Goal: Use online tool/utility: Utilize a website feature to perform a specific function

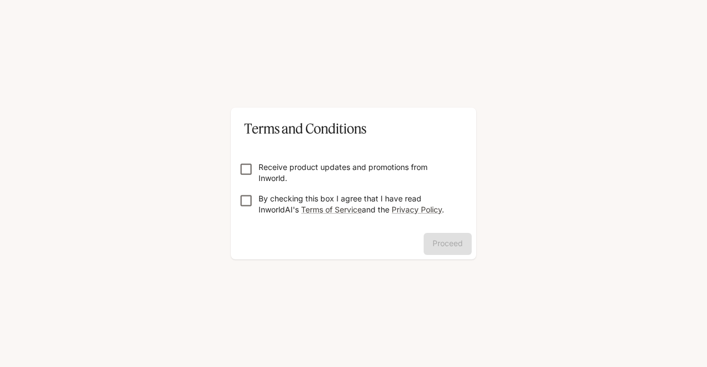
click at [285, 163] on p "Receive product updates and promotions from Inworld." at bounding box center [357, 173] width 199 height 22
click at [463, 245] on button "Proceed" at bounding box center [448, 244] width 48 height 22
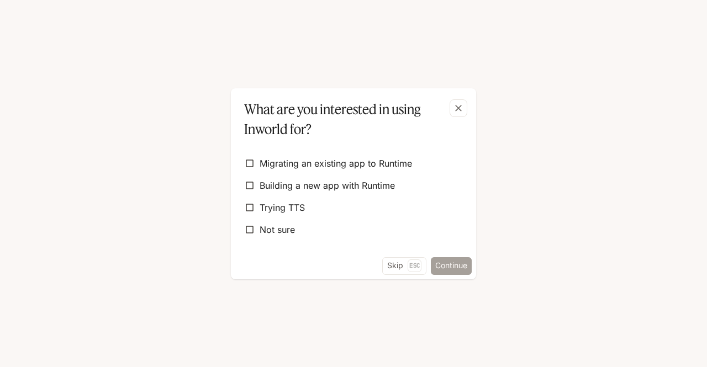
click at [452, 266] on button "Continue" at bounding box center [451, 266] width 41 height 18
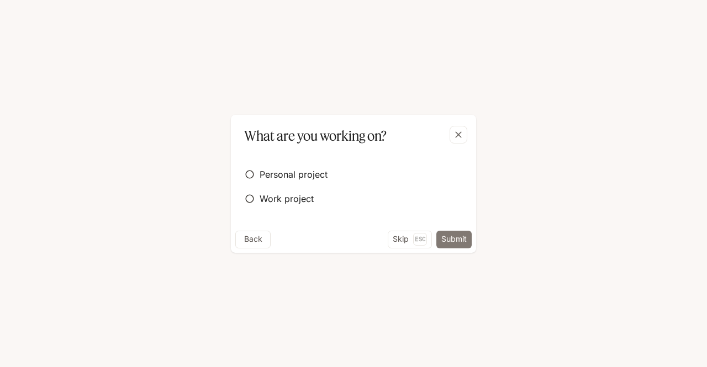
click at [452, 248] on div "Back Skip Esc Submit" at bounding box center [353, 242] width 245 height 22
click at [399, 238] on button "Skip Esc" at bounding box center [410, 240] width 44 height 18
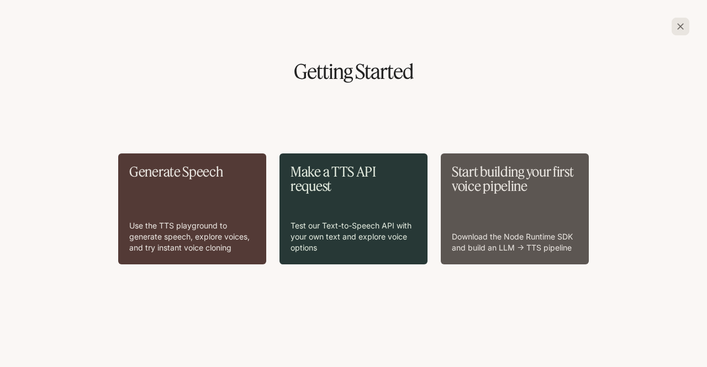
click at [358, 211] on div "Make a TTS API request Test our Text-to-Speech API with your own text and explo…" at bounding box center [354, 209] width 126 height 89
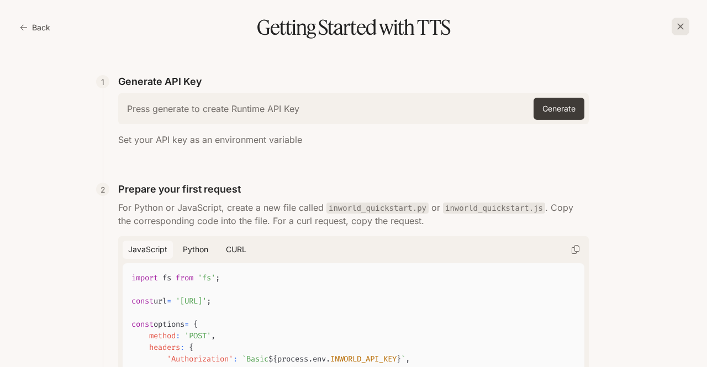
click at [270, 114] on h6 "Press generate to create Runtime API Key" at bounding box center [213, 109] width 172 height 12
click at [534, 109] on button "Generate" at bounding box center [559, 109] width 51 height 22
click at [428, 96] on div "Press generate to create Runtime API Key Generate" at bounding box center [353, 108] width 471 height 31
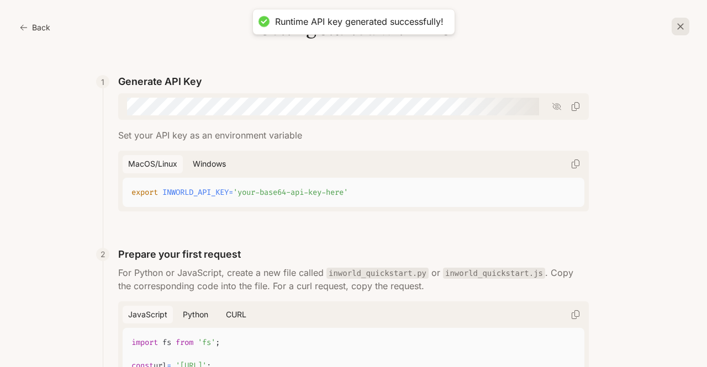
scroll to position [558, 0]
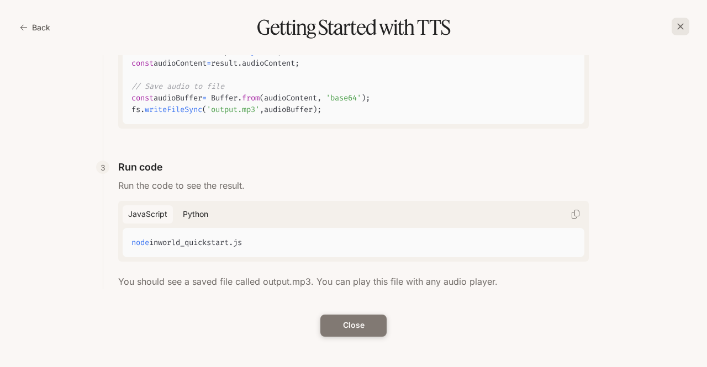
click at [345, 329] on button "Close" at bounding box center [353, 326] width 66 height 22
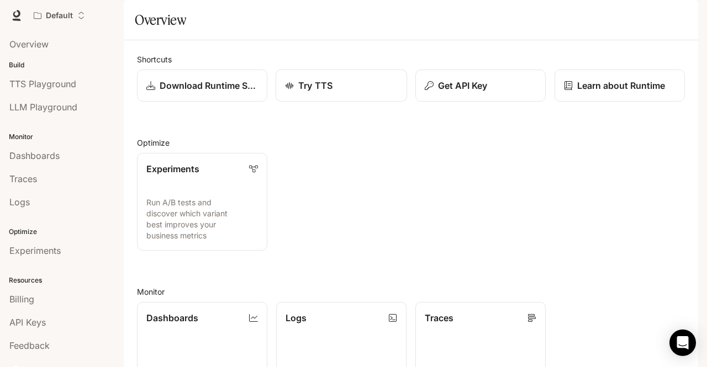
scroll to position [230, 0]
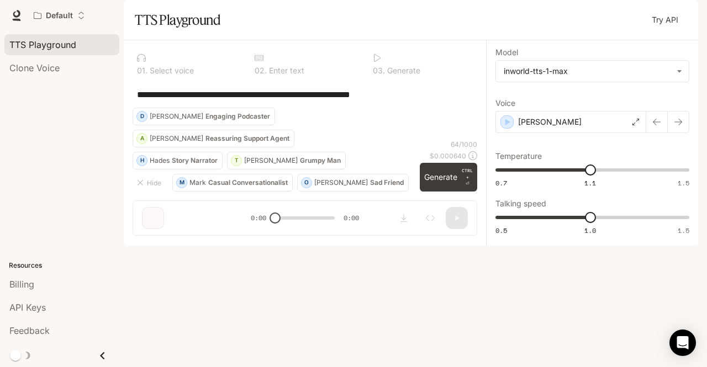
drag, startPoint x: 423, startPoint y: 121, endPoint x: 118, endPoint y: 123, distance: 305.5
click at [124, 123] on main "**********" at bounding box center [411, 123] width 574 height 246
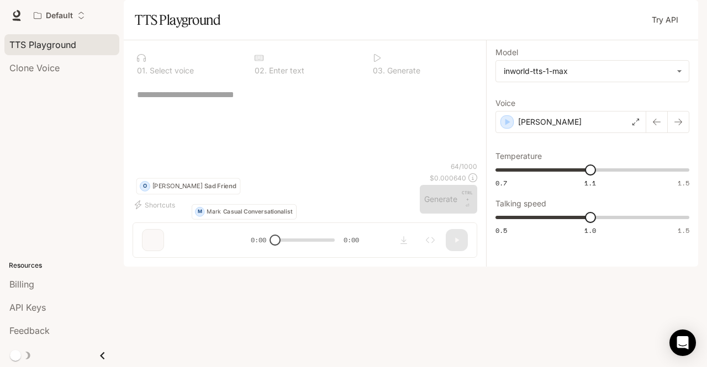
paste textarea "**********"
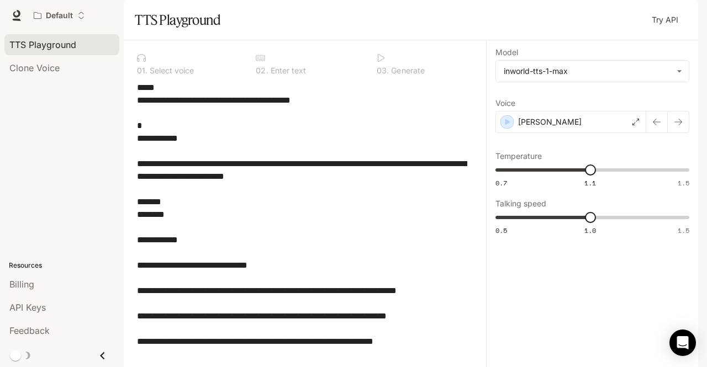
scroll to position [133, 0]
click at [319, 140] on textarea "**********" at bounding box center [302, 271] width 330 height 381
type textarea "**********"
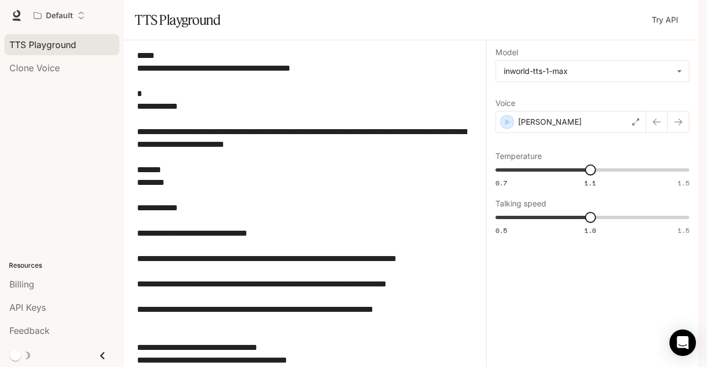
scroll to position [102, 0]
click at [585, 133] on div "[PERSON_NAME]" at bounding box center [570, 122] width 151 height 22
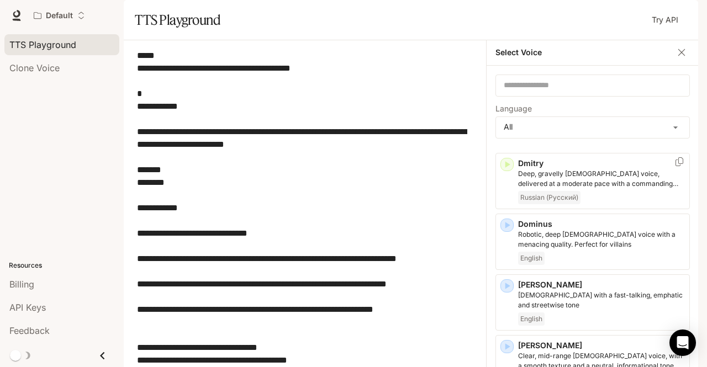
scroll to position [509, 0]
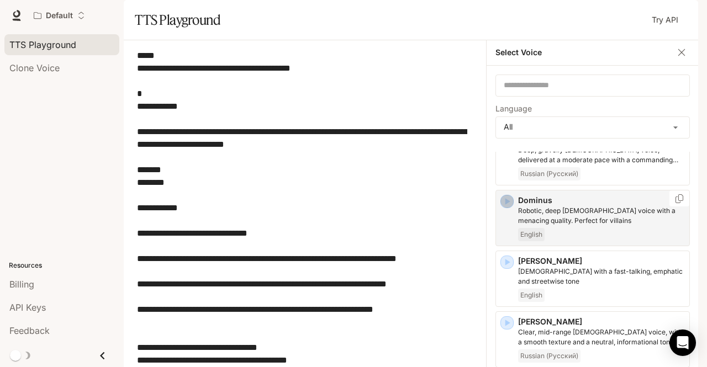
click at [505, 207] on icon "button" at bounding box center [507, 201] width 11 height 11
click at [676, 58] on icon "button" at bounding box center [681, 52] width 11 height 11
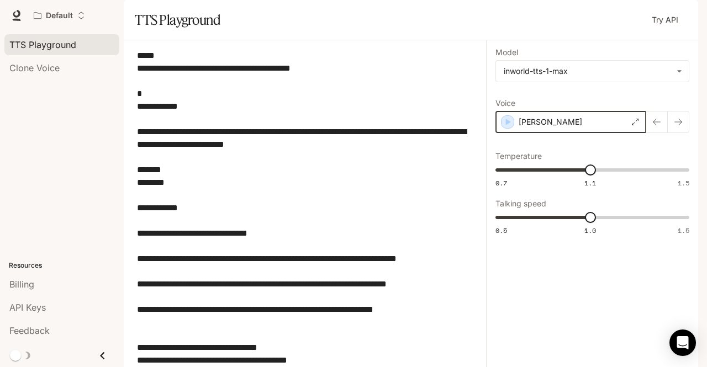
click at [505, 128] on icon "button" at bounding box center [507, 122] width 11 height 11
click at [529, 128] on p "[PERSON_NAME]" at bounding box center [550, 122] width 64 height 11
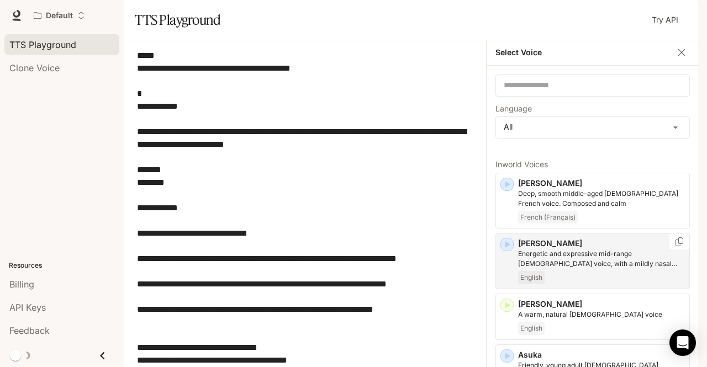
click at [503, 250] on icon "button" at bounding box center [507, 244] width 11 height 11
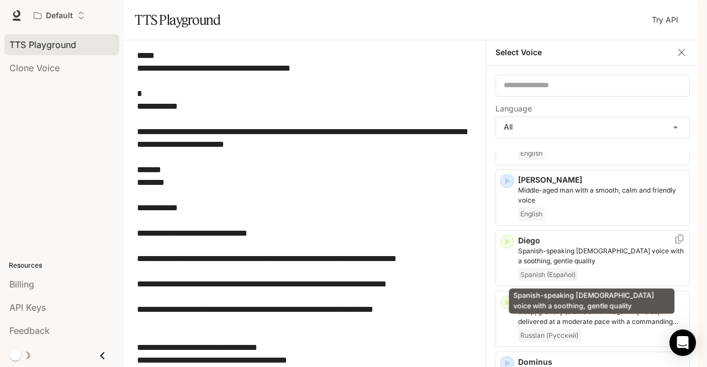
scroll to position [349, 0]
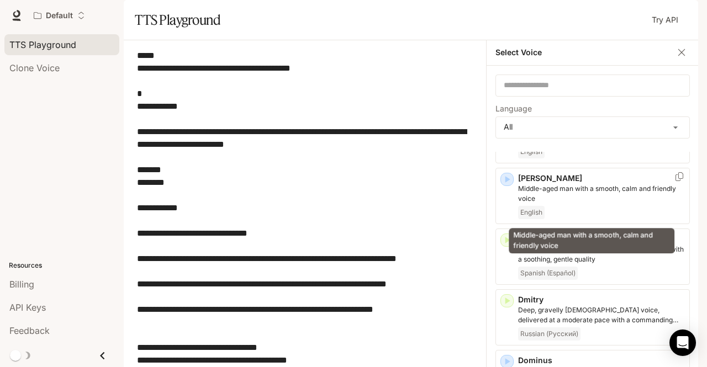
click at [529, 230] on div "Middle-aged man with a smooth, calm and friendly voice" at bounding box center [592, 240] width 166 height 25
type input "****"
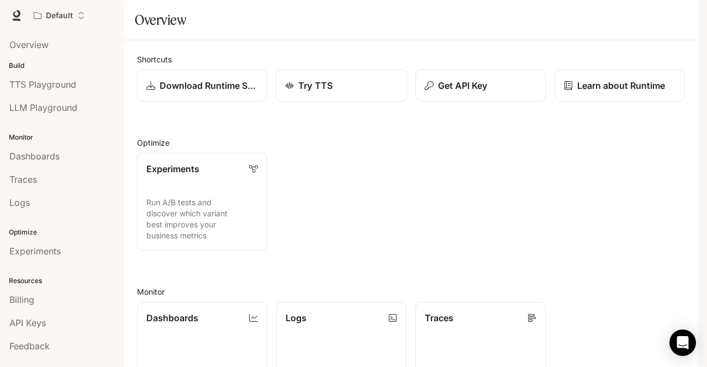
click at [325, 92] on p "Try TTS" at bounding box center [315, 85] width 34 height 13
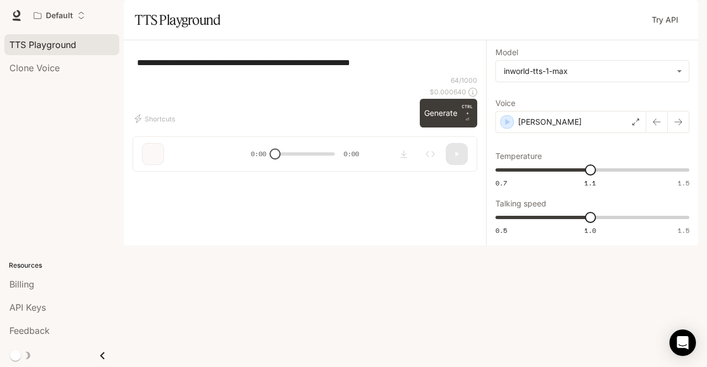
type textarea "**********"
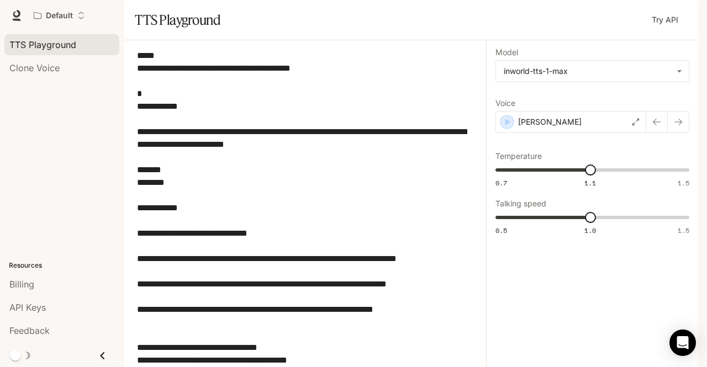
scroll to position [102, 0]
